Goal: Use online tool/utility

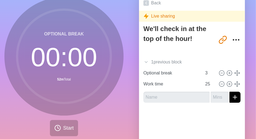
scroll to position [43, 0]
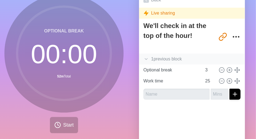
click at [146, 54] on div "1 previous block" at bounding box center [192, 59] width 106 height 11
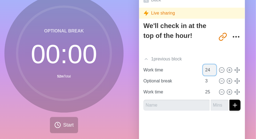
click at [203, 70] on input "24" at bounding box center [209, 70] width 13 height 11
click at [169, 59] on div "1 previous block" at bounding box center [192, 59] width 106 height 11
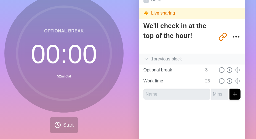
click at [169, 59] on div "1 previous block" at bounding box center [192, 59] width 106 height 11
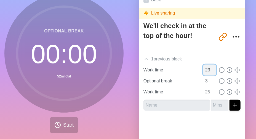
click at [205, 70] on input "23" at bounding box center [209, 70] width 13 height 11
click at [205, 70] on input "22" at bounding box center [209, 70] width 13 height 11
click at [205, 70] on input "21" at bounding box center [209, 70] width 13 height 11
click at [205, 70] on input "20" at bounding box center [209, 70] width 13 height 11
type input "19"
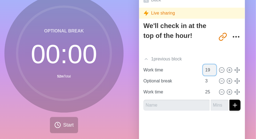
click at [205, 70] on input "19" at bounding box center [209, 70] width 13 height 11
click at [206, 94] on input "24" at bounding box center [209, 92] width 13 height 11
click at [206, 94] on input "23" at bounding box center [209, 92] width 13 height 11
click at [206, 94] on input "22" at bounding box center [209, 92] width 13 height 11
click at [206, 94] on input "21" at bounding box center [209, 92] width 13 height 11
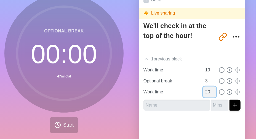
type input "20"
click at [206, 94] on input "20" at bounding box center [209, 92] width 13 height 11
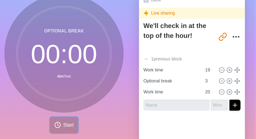
click at [63, 123] on span "Start" at bounding box center [68, 125] width 10 height 7
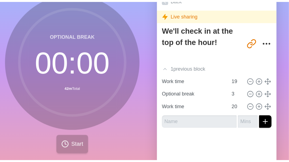
scroll to position [43, 0]
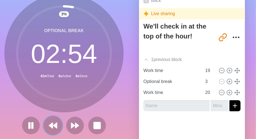
click at [48, 130] on icon at bounding box center [52, 125] width 9 height 9
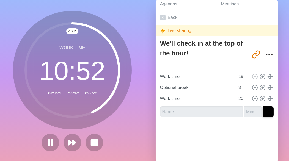
scroll to position [0, 0]
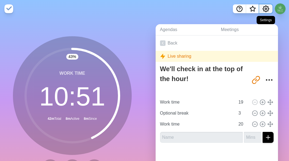
click at [255, 10] on icon "Settings" at bounding box center [266, 9] width 7 height 7
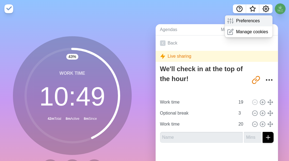
click at [244, 18] on p "Preferences" at bounding box center [248, 21] width 24 height 7
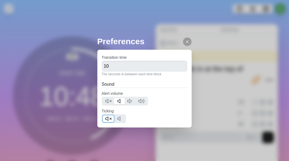
click at [107, 117] on polygon at bounding box center [107, 119] width 2 height 4
click at [185, 40] on icon at bounding box center [187, 42] width 4 height 4
click at [255, 52] on div "Agendas Meetings Back Live sharing We'll check in at the top of the hour! [URL]…" at bounding box center [217, 109] width 145 height 183
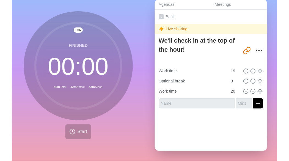
scroll to position [19, 0]
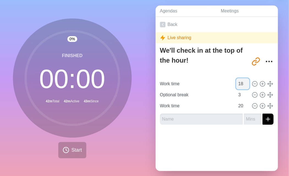
type input "18"
click at [240, 85] on input "18" at bounding box center [243, 83] width 13 height 11
type input "19"
click at [239, 106] on input "19" at bounding box center [243, 105] width 13 height 11
click at [66, 139] on icon at bounding box center [66, 149] width 7 height 7
